Goal: Check status: Check status

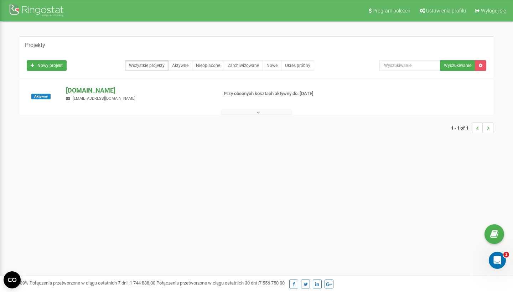
click at [86, 90] on p "[DOMAIN_NAME]" at bounding box center [139, 90] width 146 height 9
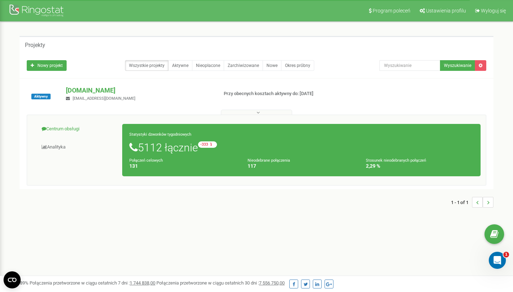
click at [73, 128] on link "Centrum obsługi" at bounding box center [77, 128] width 90 height 17
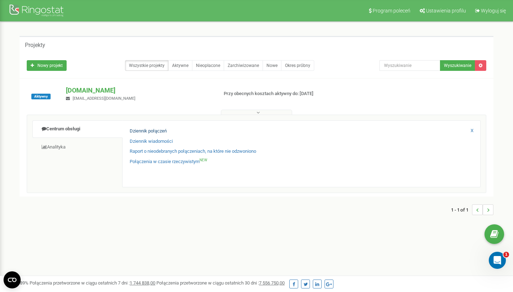
click at [136, 129] on link "Dziennik połączeń" at bounding box center [148, 131] width 37 height 7
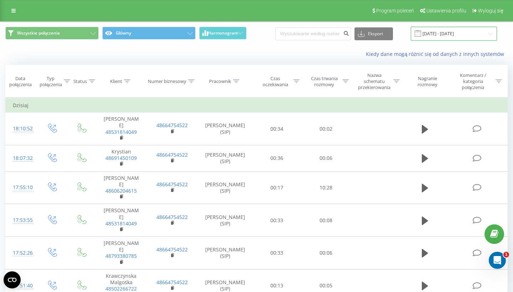
click at [459, 34] on input "[DATE] - [DATE]" at bounding box center [454, 34] width 86 height 14
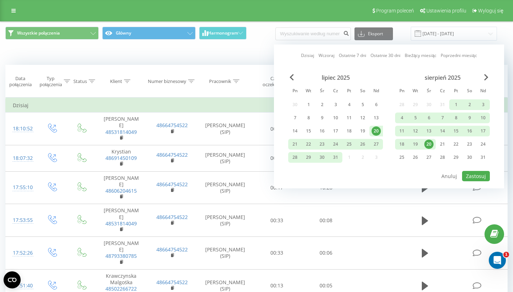
click at [432, 145] on div "20" at bounding box center [428, 144] width 9 height 9
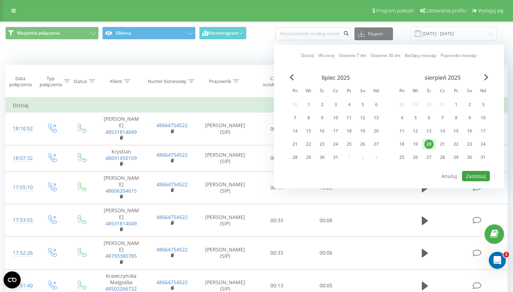
click at [482, 176] on button "Zastosuj" at bounding box center [476, 176] width 28 height 10
type input "[DATE] - [DATE]"
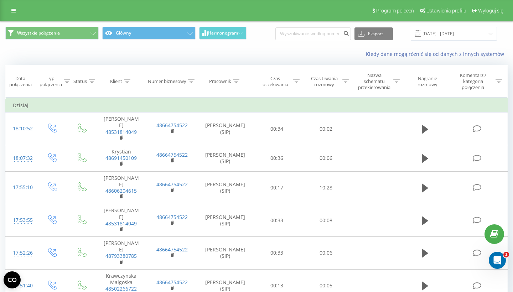
click at [344, 80] on icon at bounding box center [345, 81] width 6 height 4
click at [336, 114] on div "Jest równe" at bounding box center [322, 119] width 52 height 11
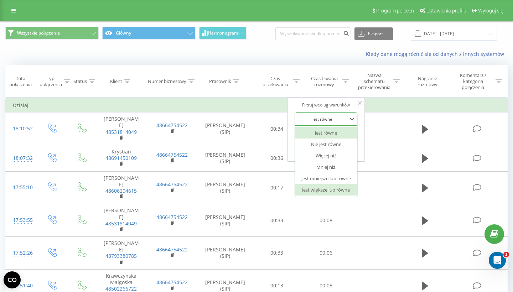
drag, startPoint x: 346, startPoint y: 180, endPoint x: 346, endPoint y: 185, distance: 4.6
click at [346, 185] on div "Jest równe Nie jest równe Więcej niż Mniej niż Jest mniejsze lub równe Jest wię…" at bounding box center [326, 161] width 62 height 71
click at [346, 184] on div "Jest większe lub równe" at bounding box center [326, 189] width 62 height 11
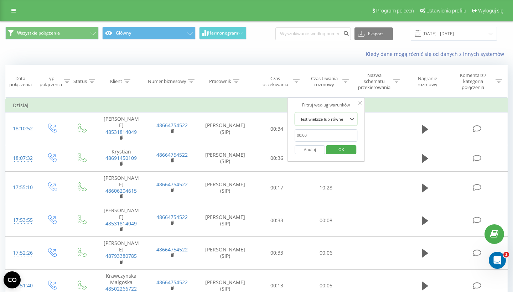
click at [319, 139] on input "text" at bounding box center [326, 135] width 63 height 12
type input "00:20"
click at [336, 151] on span "OK" at bounding box center [341, 149] width 20 height 11
